Goal: Transaction & Acquisition: Purchase product/service

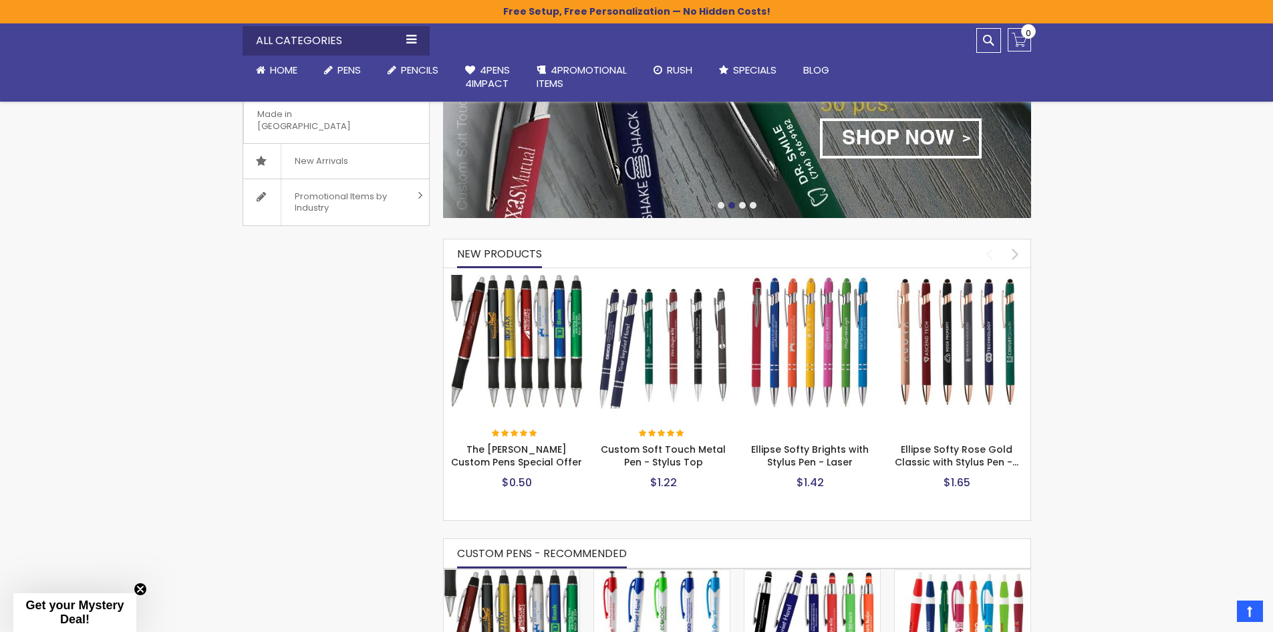
scroll to position [468, 0]
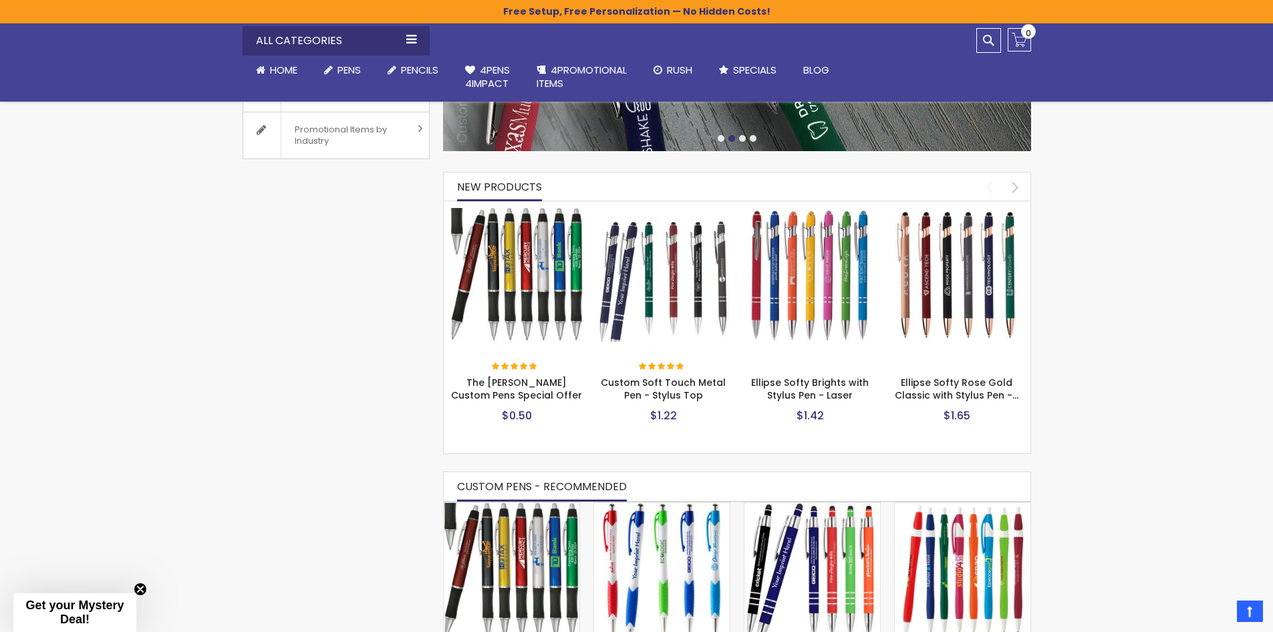
click at [535, 286] on img at bounding box center [517, 275] width 134 height 134
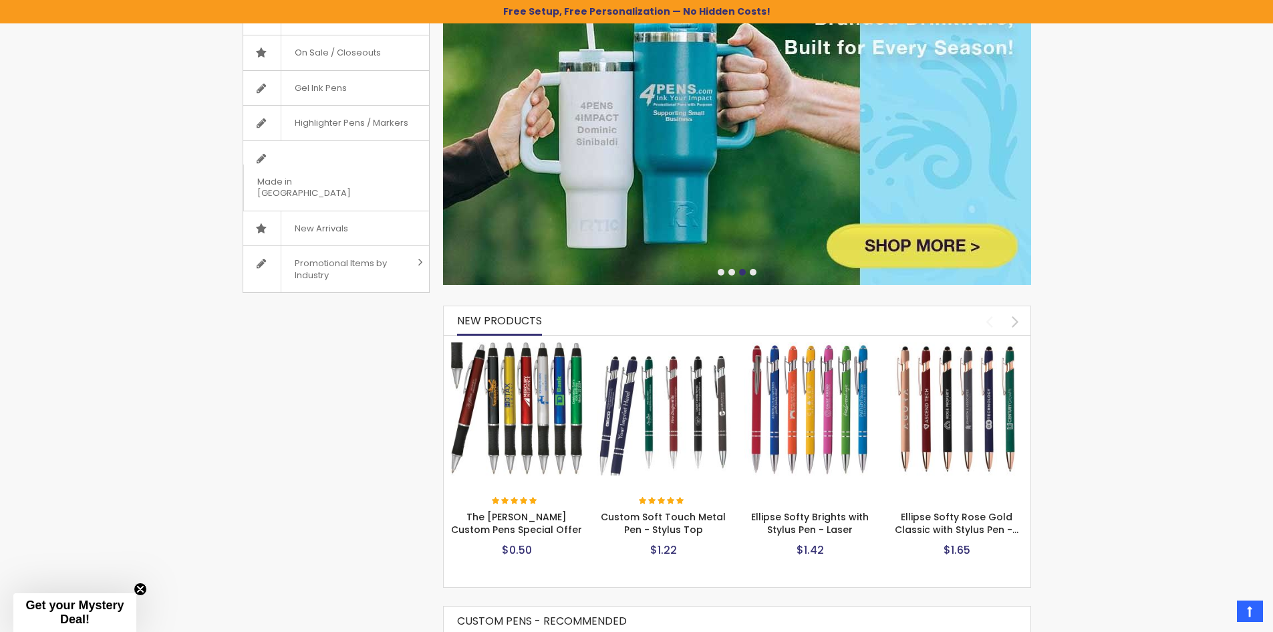
scroll to position [0, 0]
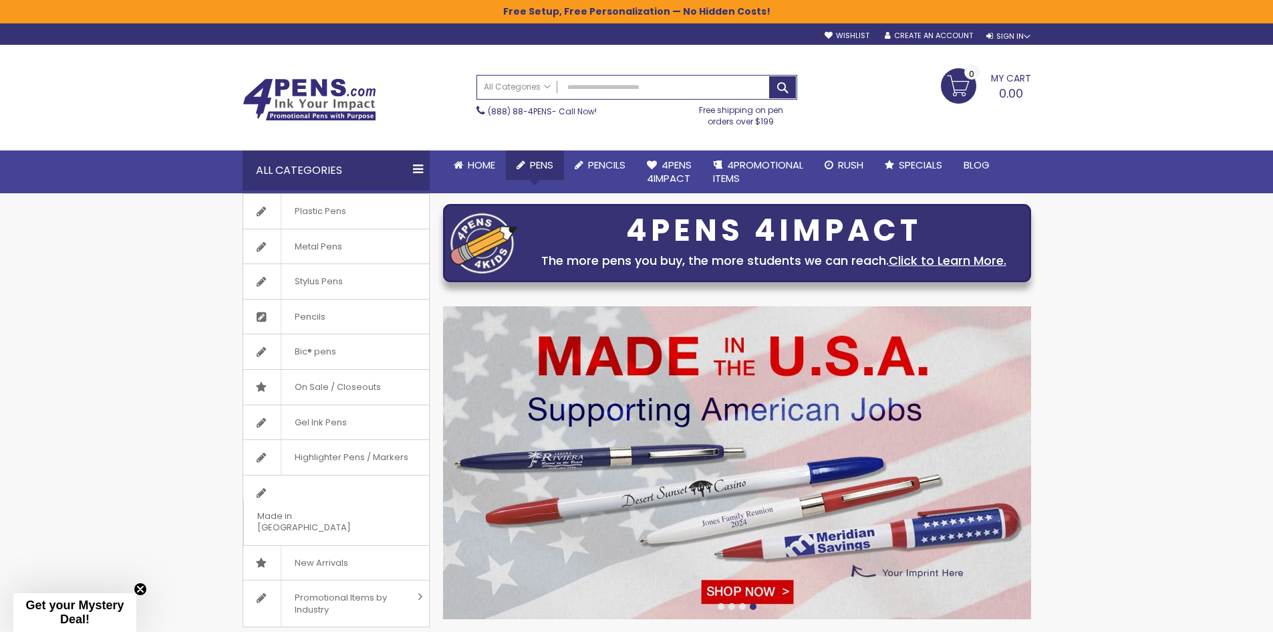
click at [542, 164] on span "Pens" at bounding box center [541, 165] width 23 height 14
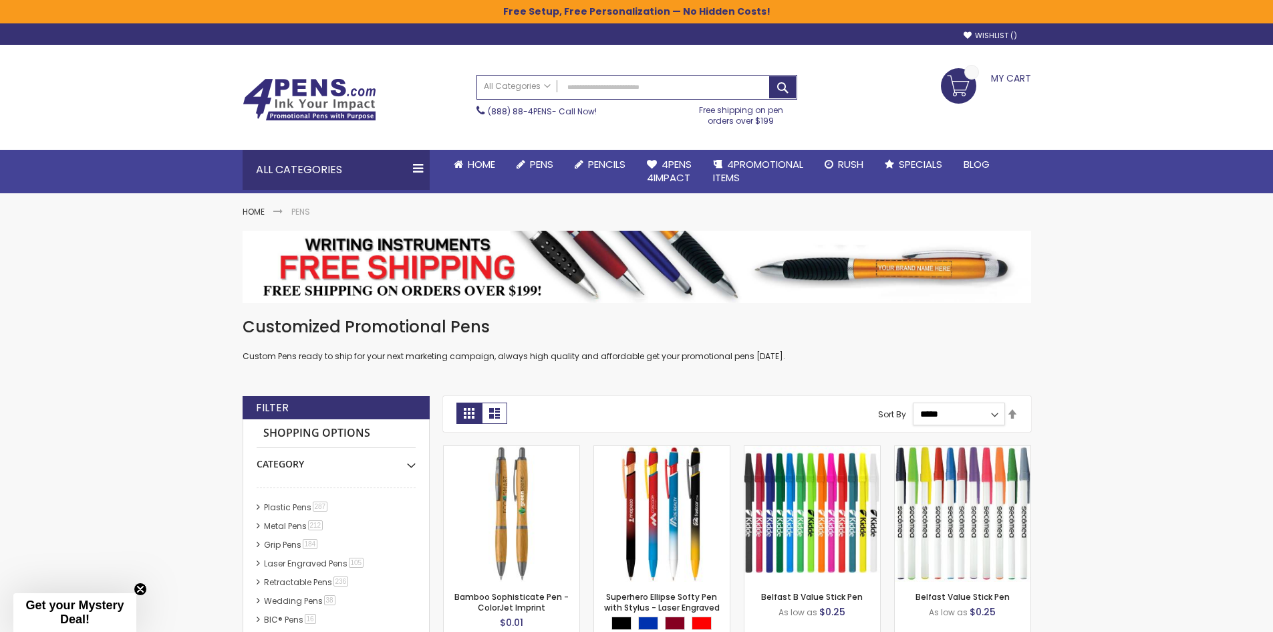
click at [950, 418] on select "**********" at bounding box center [959, 413] width 92 height 23
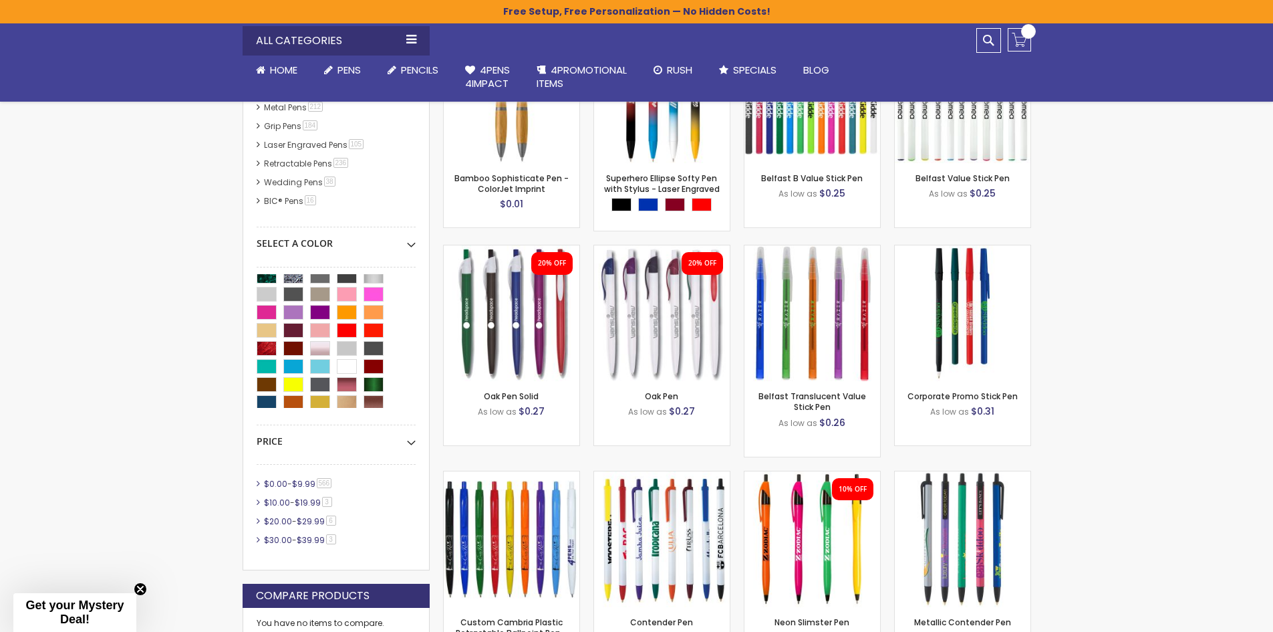
scroll to position [90, 0]
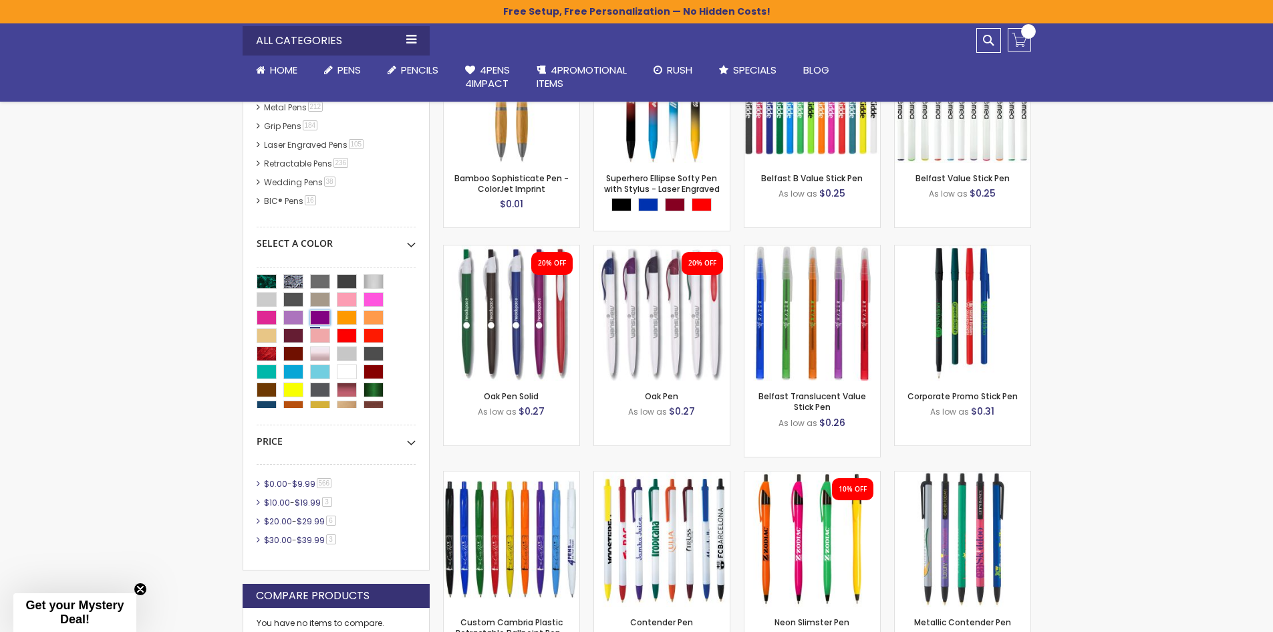
click at [318, 315] on div "Purple" at bounding box center [320, 317] width 20 height 15
